Goal: Task Accomplishment & Management: Complete application form

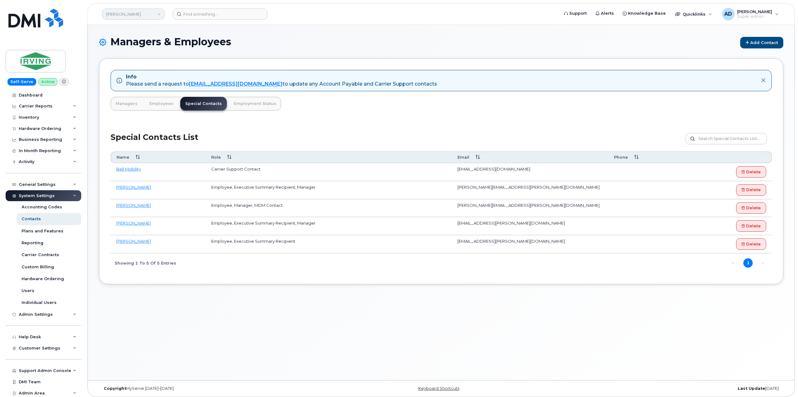
click at [143, 15] on link "JD Irving" at bounding box center [133, 13] width 62 height 11
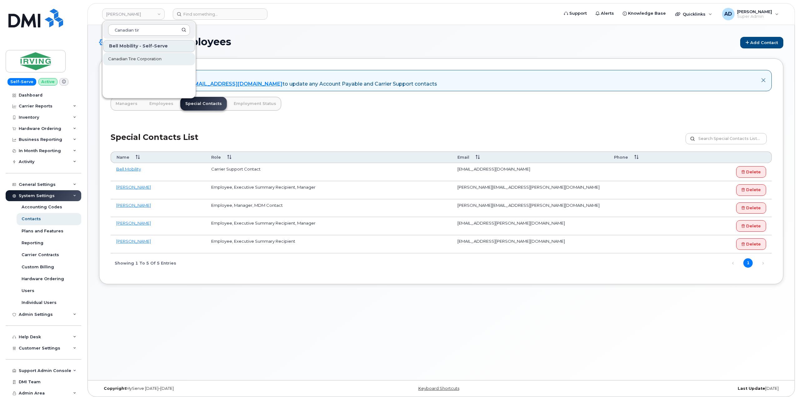
type input "Canadian tir"
click at [158, 56] on span "Canadian Tire Corporation" at bounding box center [134, 59] width 53 height 6
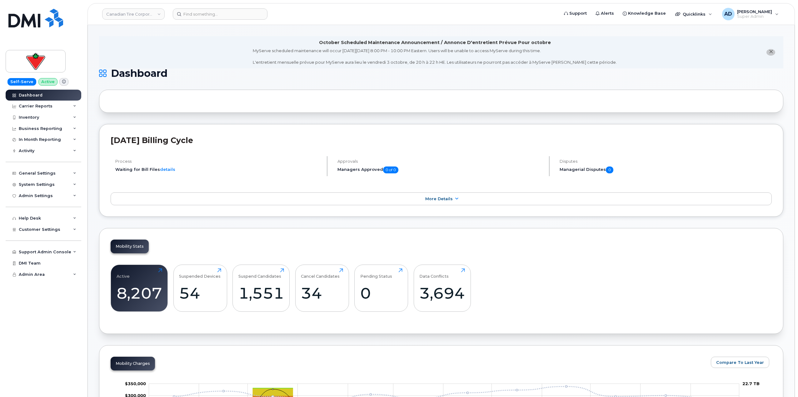
click at [593, 112] on div at bounding box center [441, 101] width 684 height 23
click at [53, 183] on div "System Settings" at bounding box center [44, 184] width 76 height 11
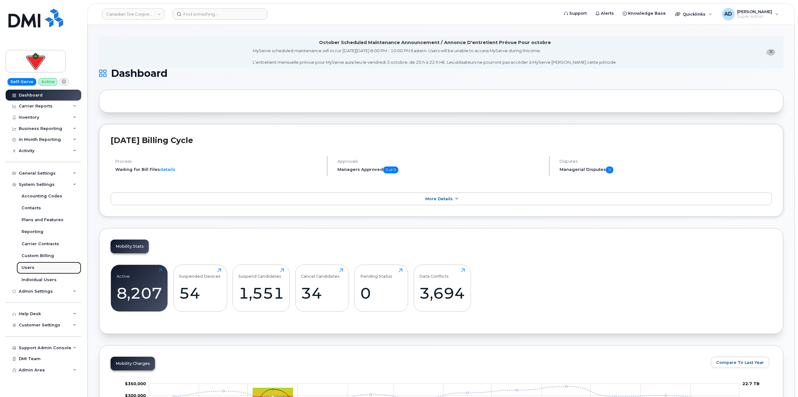
click at [59, 269] on link "Users" at bounding box center [49, 268] width 65 height 12
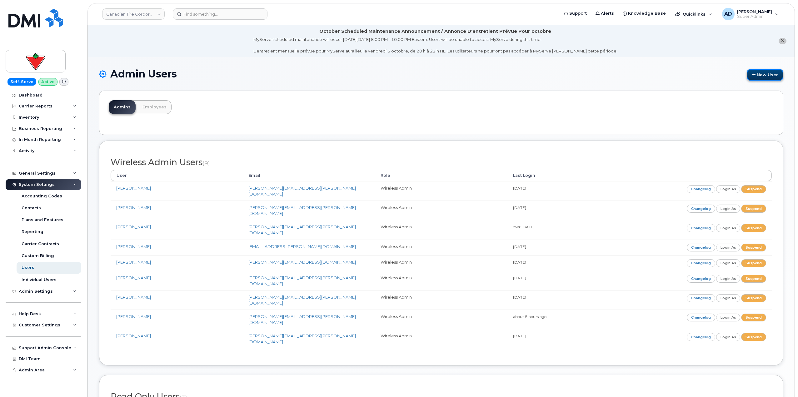
click at [762, 73] on link "New User" at bounding box center [764, 75] width 37 height 12
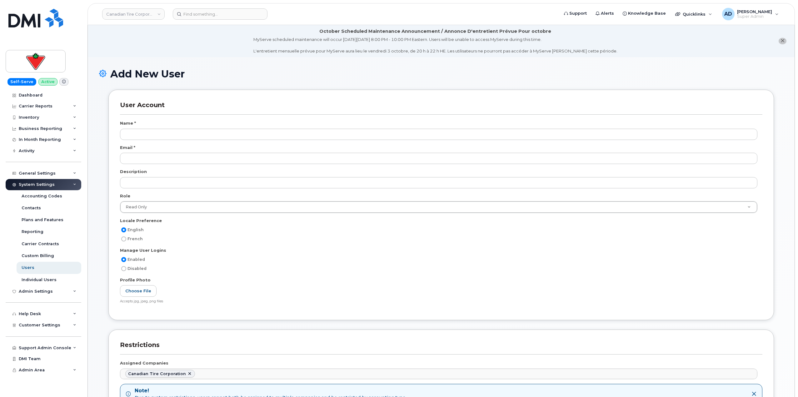
scroll to position [578, 0]
type input "Adil"
click at [192, 176] on div "Description" at bounding box center [441, 173] width 642 height 8
click at [193, 151] on div "Email *" at bounding box center [441, 149] width 642 height 8
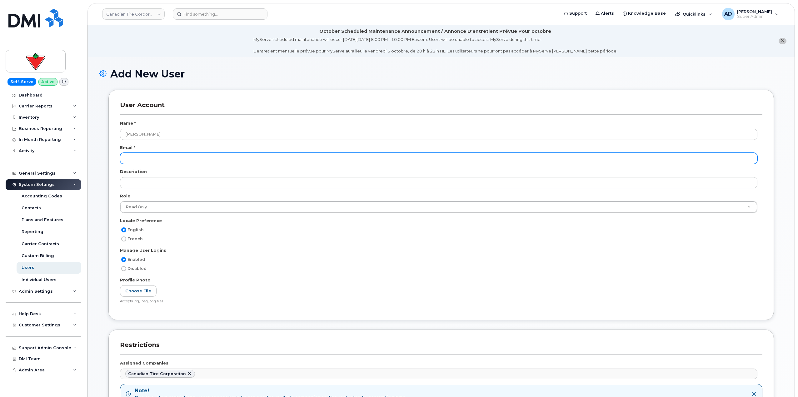
click at [194, 159] on input "email" at bounding box center [438, 158] width 637 height 11
paste input "saoni.mitra@cantire.com"
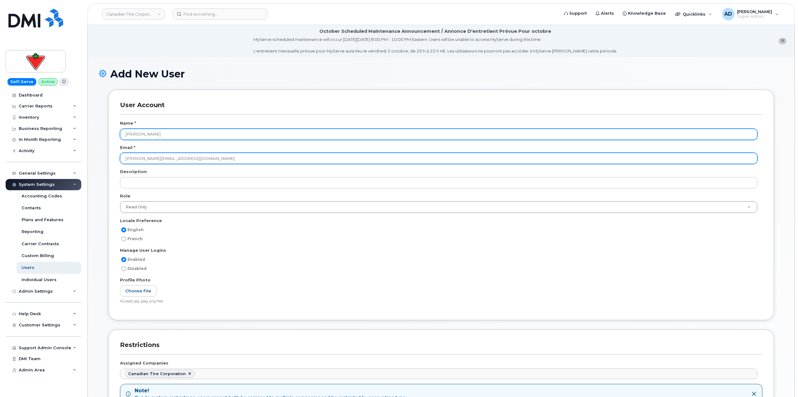
type input "saoni.mitra@cantire.com"
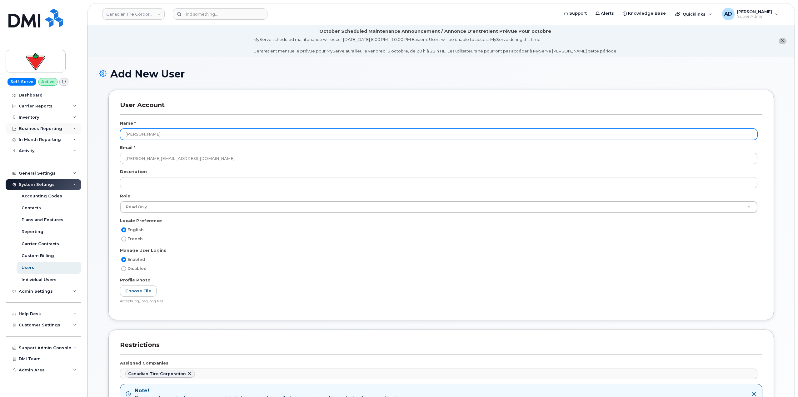
drag, startPoint x: 182, startPoint y: 133, endPoint x: 79, endPoint y: 126, distance: 102.6
type input "Saoni Mitra"
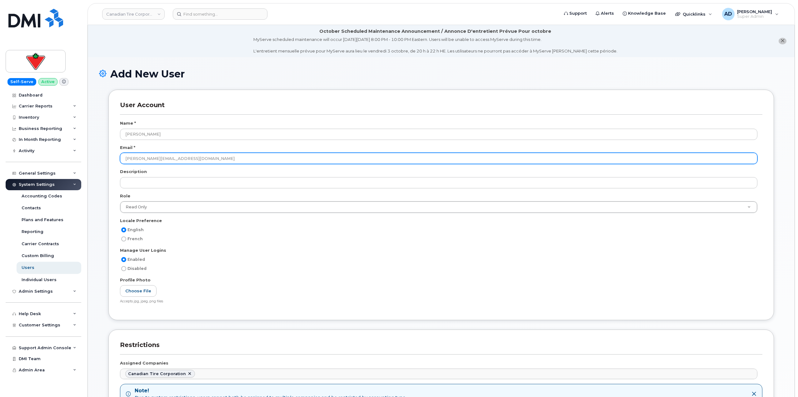
scroll to position [125, 0]
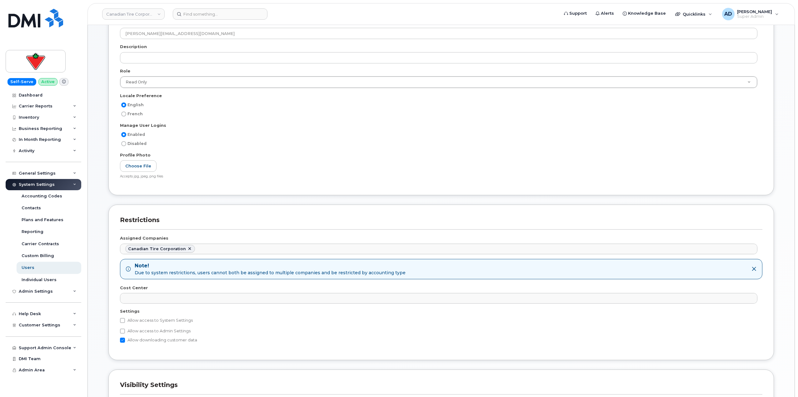
click at [243, 67] on div at bounding box center [441, 60] width 642 height 16
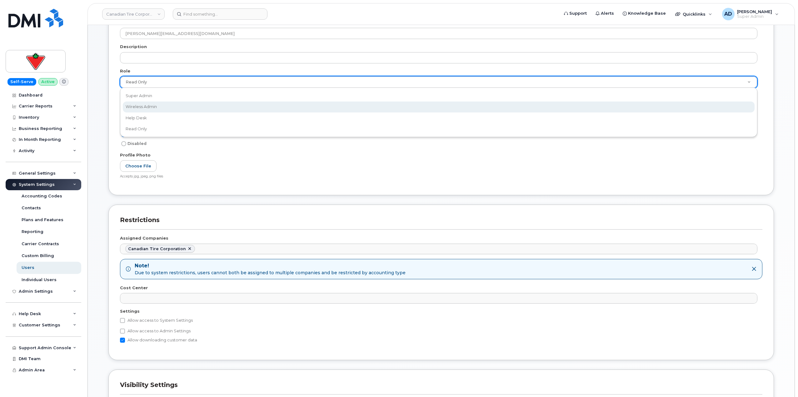
select select "wireless_admin"
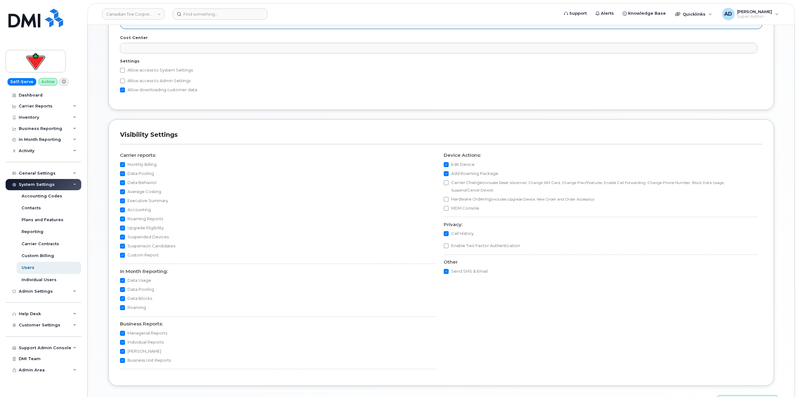
scroll to position [416, 0]
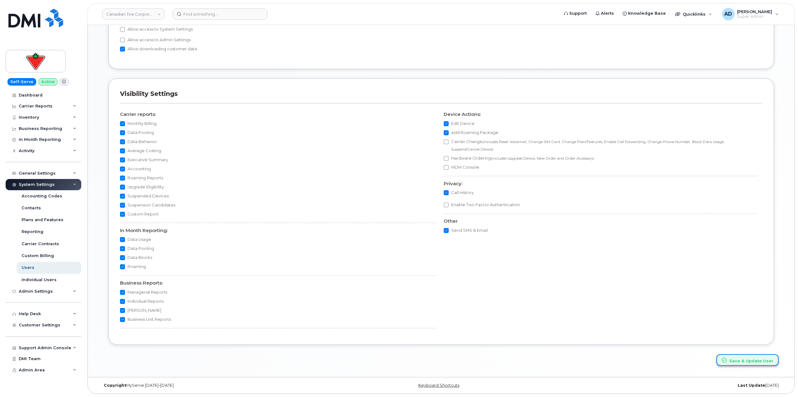
click at [747, 362] on button "Save & Update User" at bounding box center [747, 360] width 62 height 12
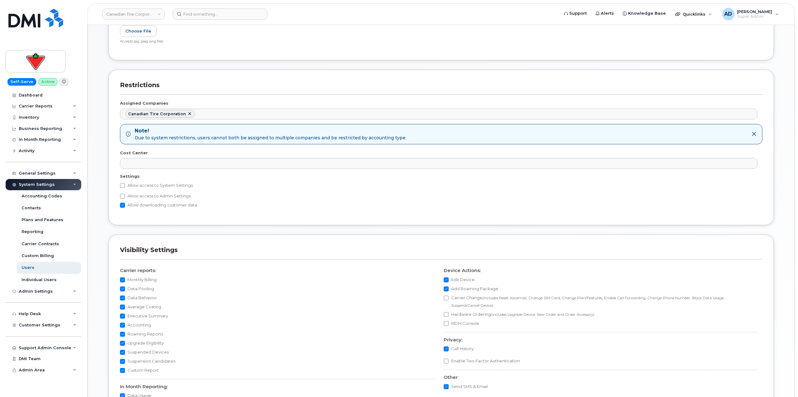
scroll to position [166, 0]
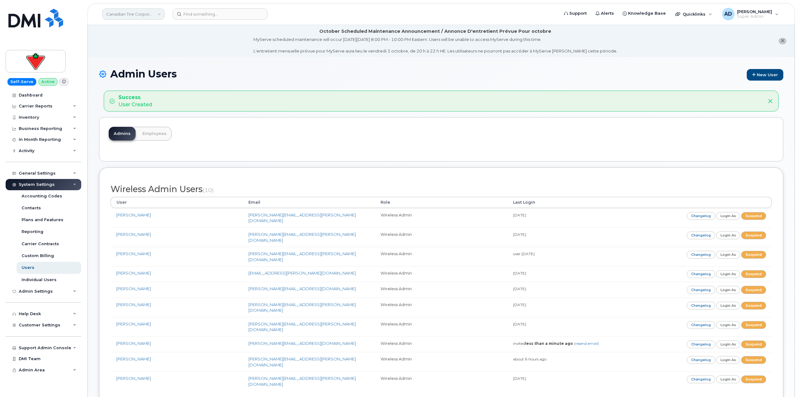
click at [161, 15] on link "Canadian Tire Corporation" at bounding box center [133, 13] width 62 height 11
type input "JD"
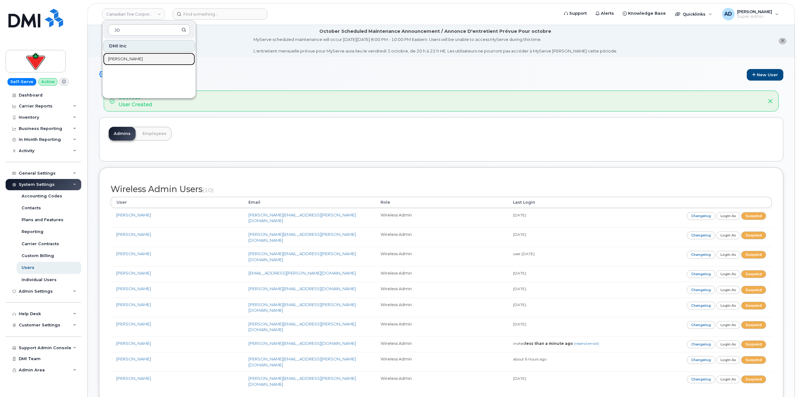
click at [160, 61] on link "[PERSON_NAME]" at bounding box center [149, 59] width 92 height 12
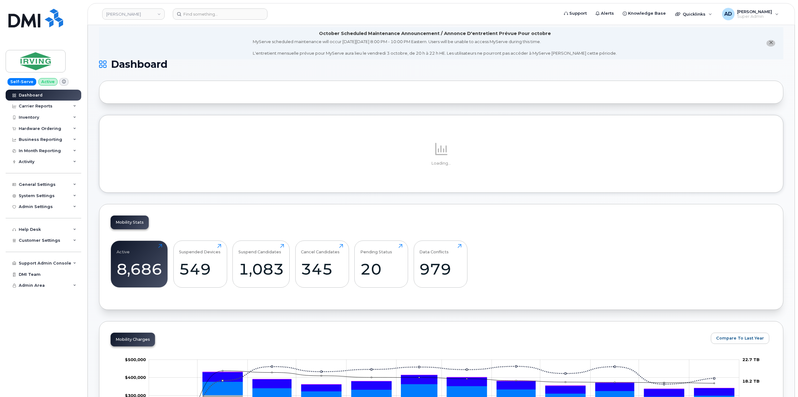
scroll to position [62, 0]
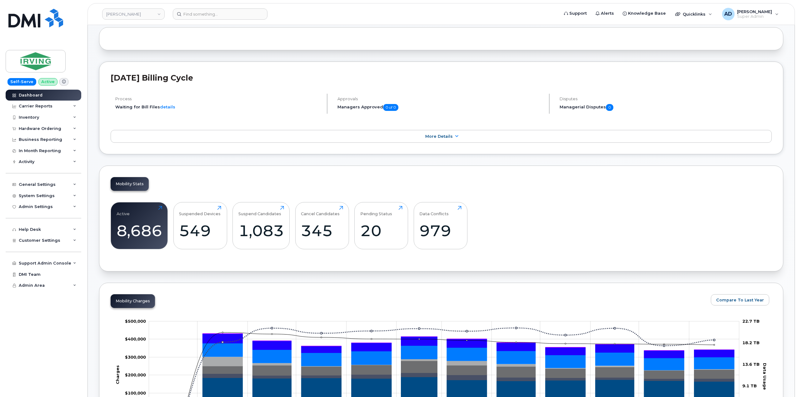
click at [419, 215] on div "Data Conflicts 979 Click to view more" at bounding box center [440, 225] width 54 height 47
click at [429, 210] on div "Data Conflicts" at bounding box center [433, 211] width 29 height 10
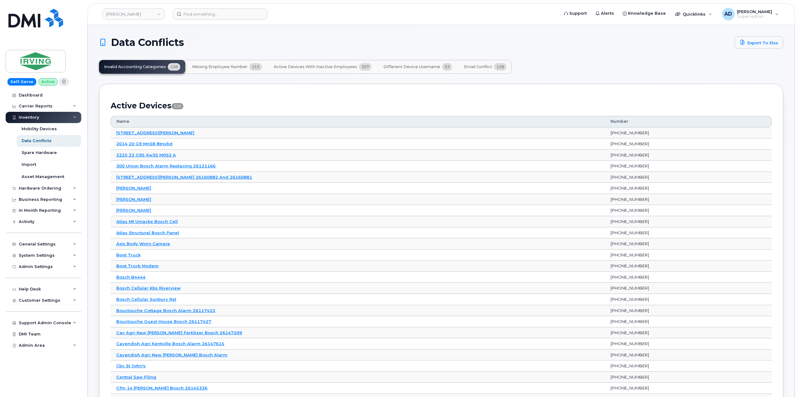
click at [480, 68] on span "Email Conflict" at bounding box center [478, 66] width 28 height 5
click at [140, 15] on link "JD Irving" at bounding box center [133, 13] width 62 height 11
type input "UNFI"
click at [142, 58] on link "UNFI [GEOGRAPHIC_DATA]" at bounding box center [149, 59] width 92 height 12
